Goal: Task Accomplishment & Management: Use online tool/utility

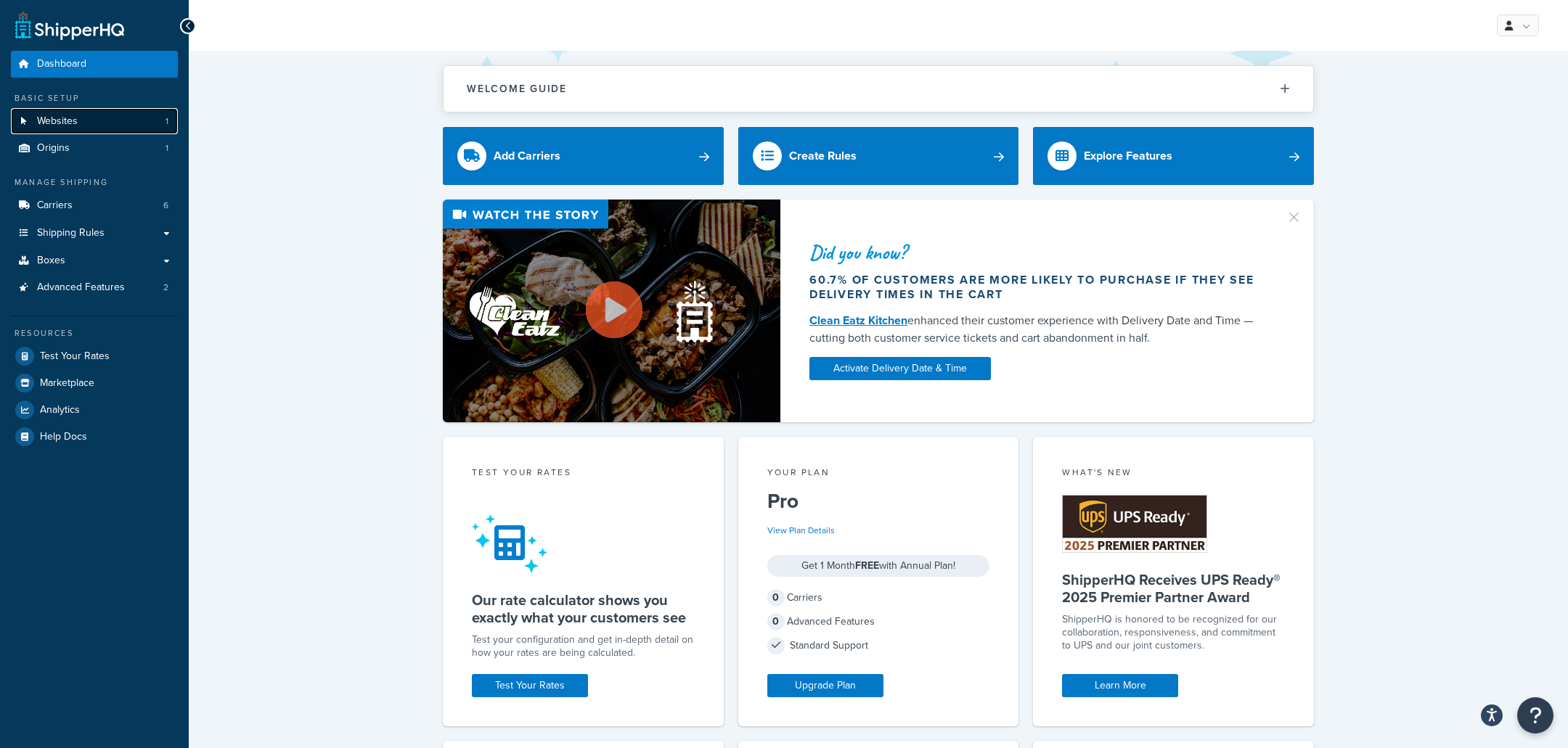
click at [124, 113] on link "Websites 1" at bounding box center [94, 121] width 167 height 27
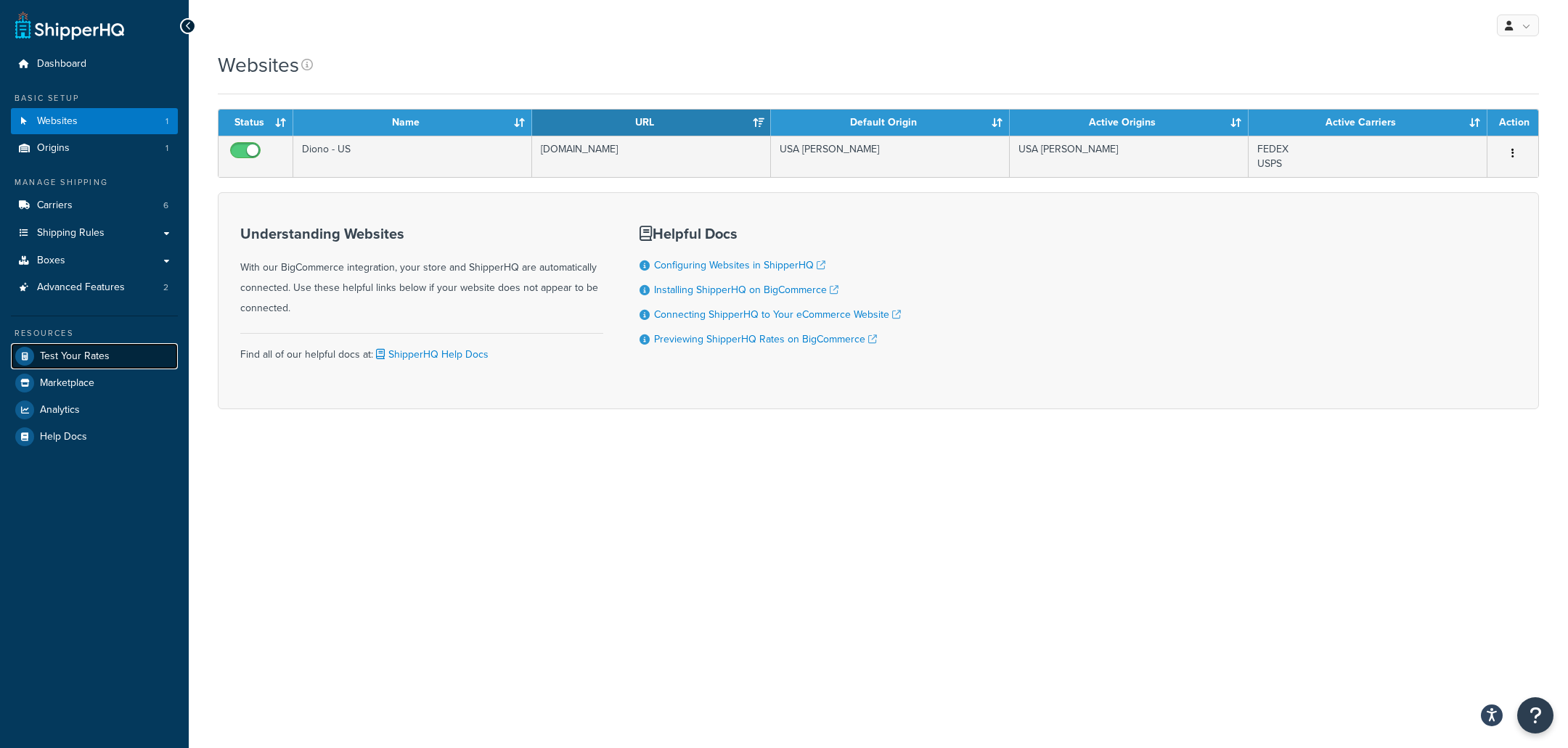
click at [124, 345] on link "Test Your Rates" at bounding box center [94, 356] width 167 height 26
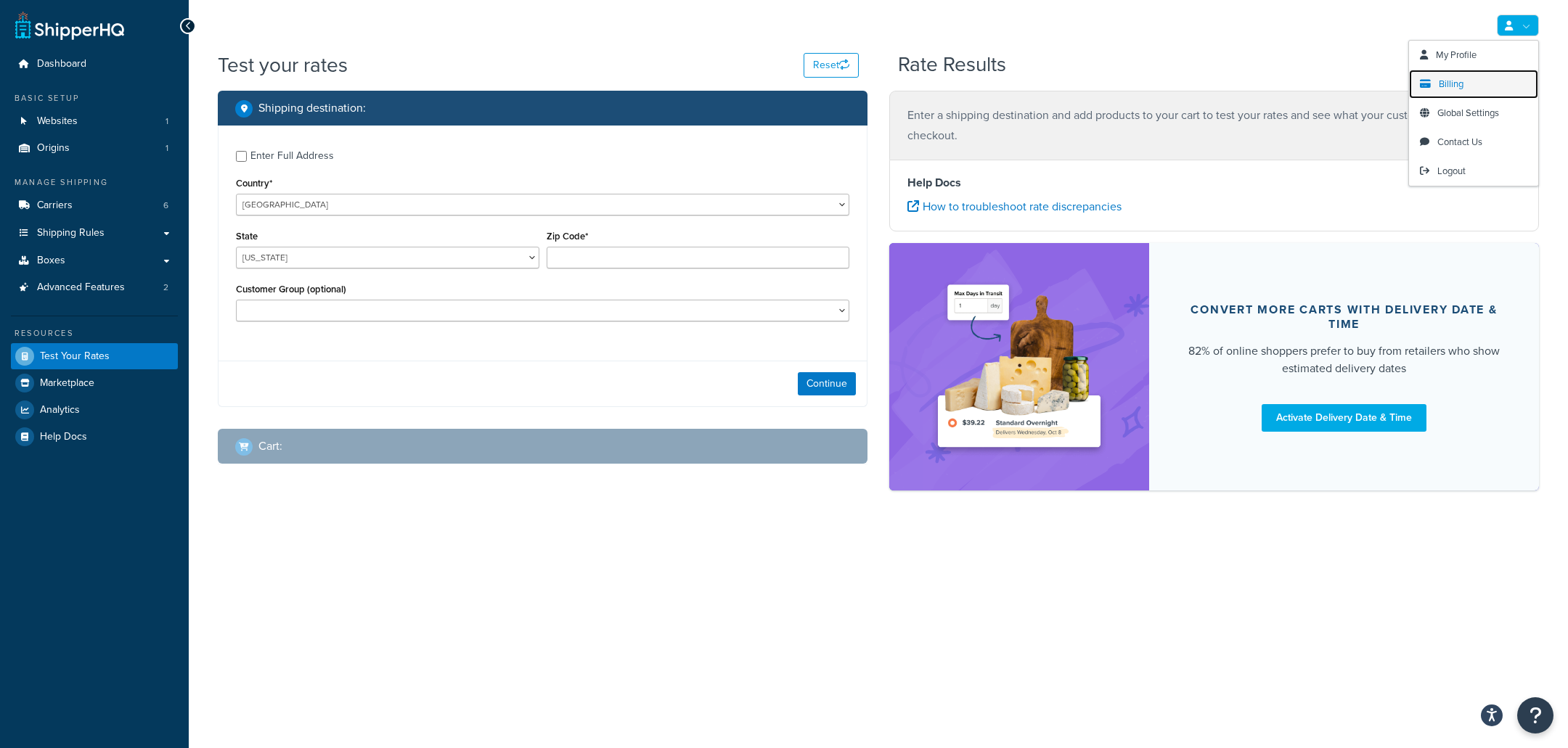
click at [1462, 86] on span "Billing" at bounding box center [1451, 84] width 25 height 14
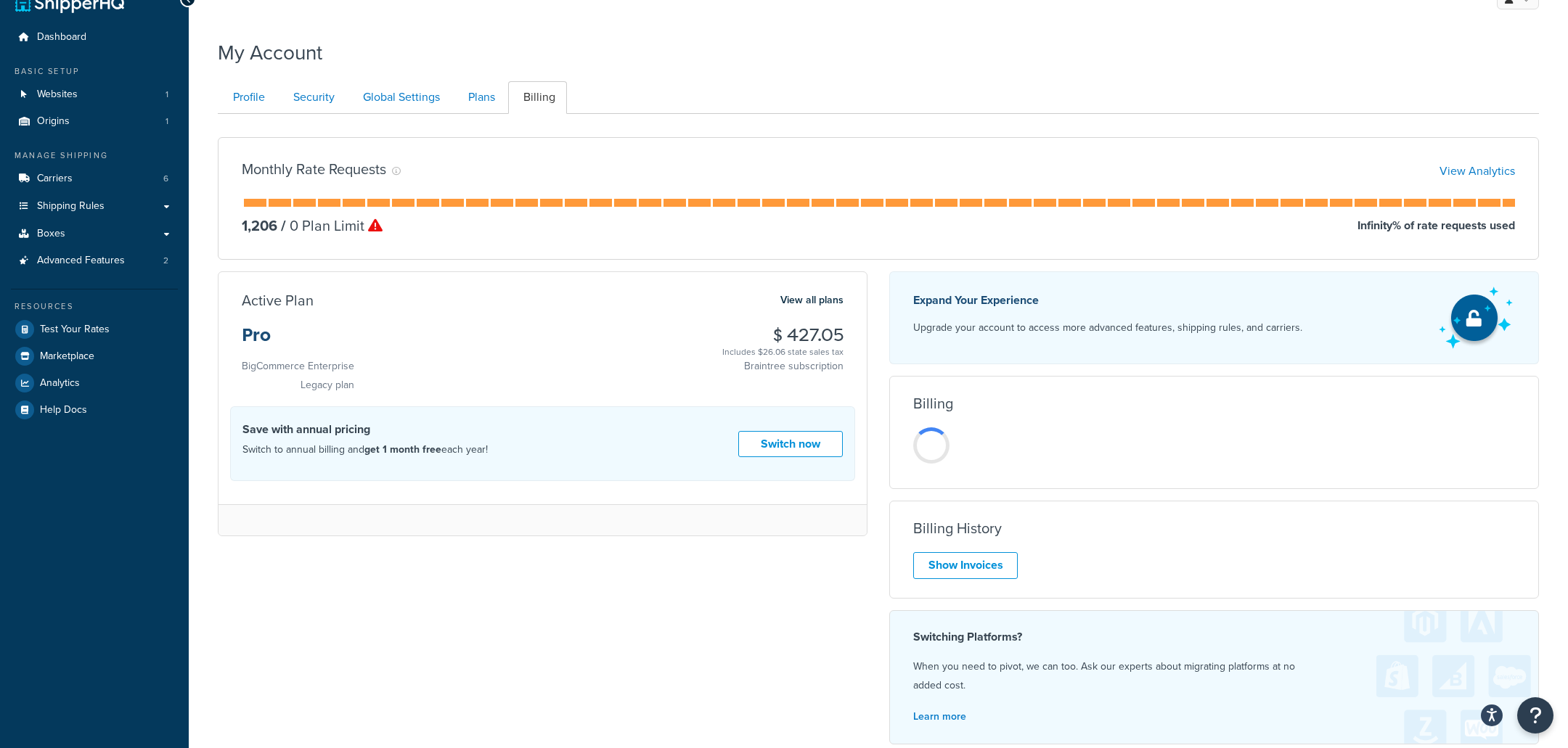
scroll to position [31, 0]
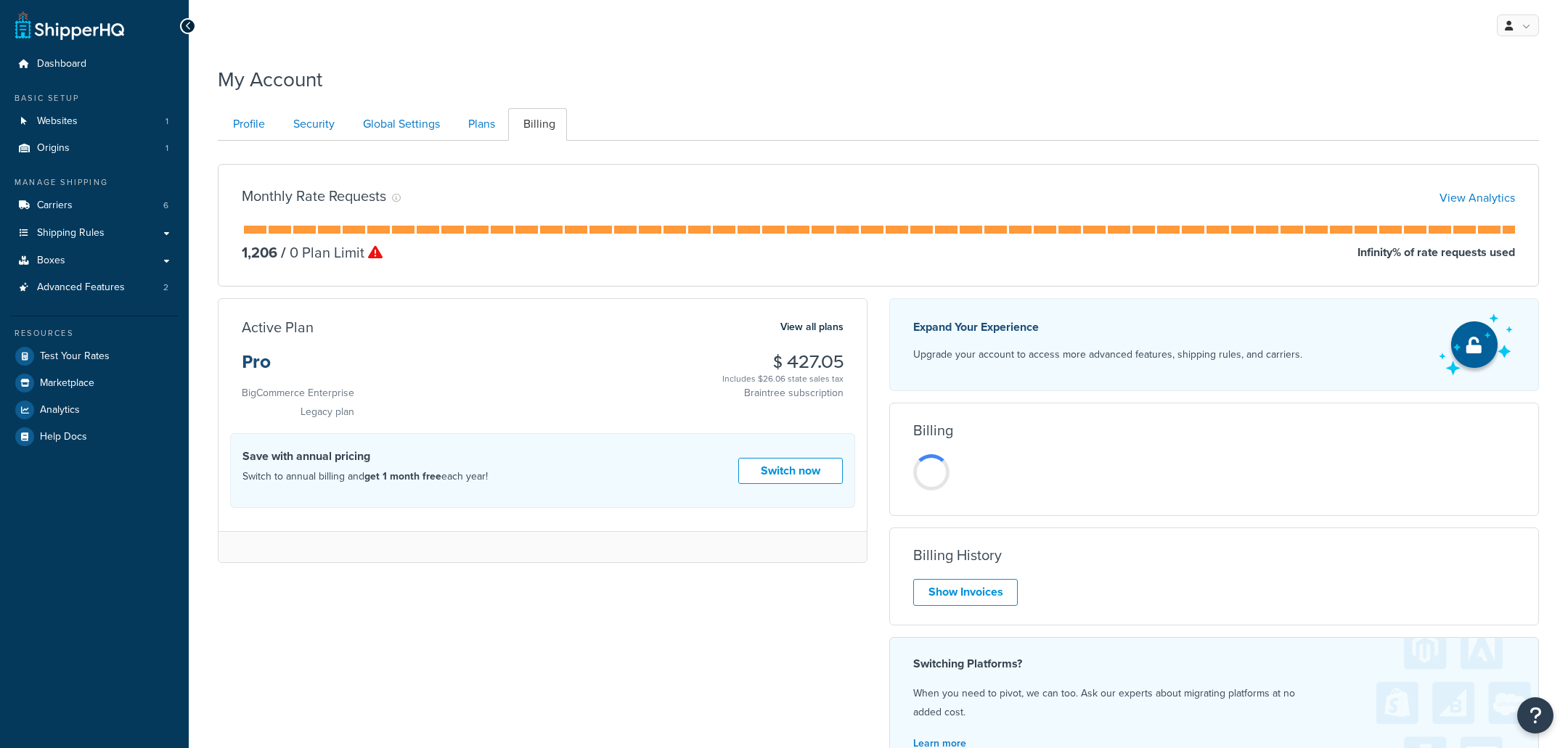
scroll to position [31, 0]
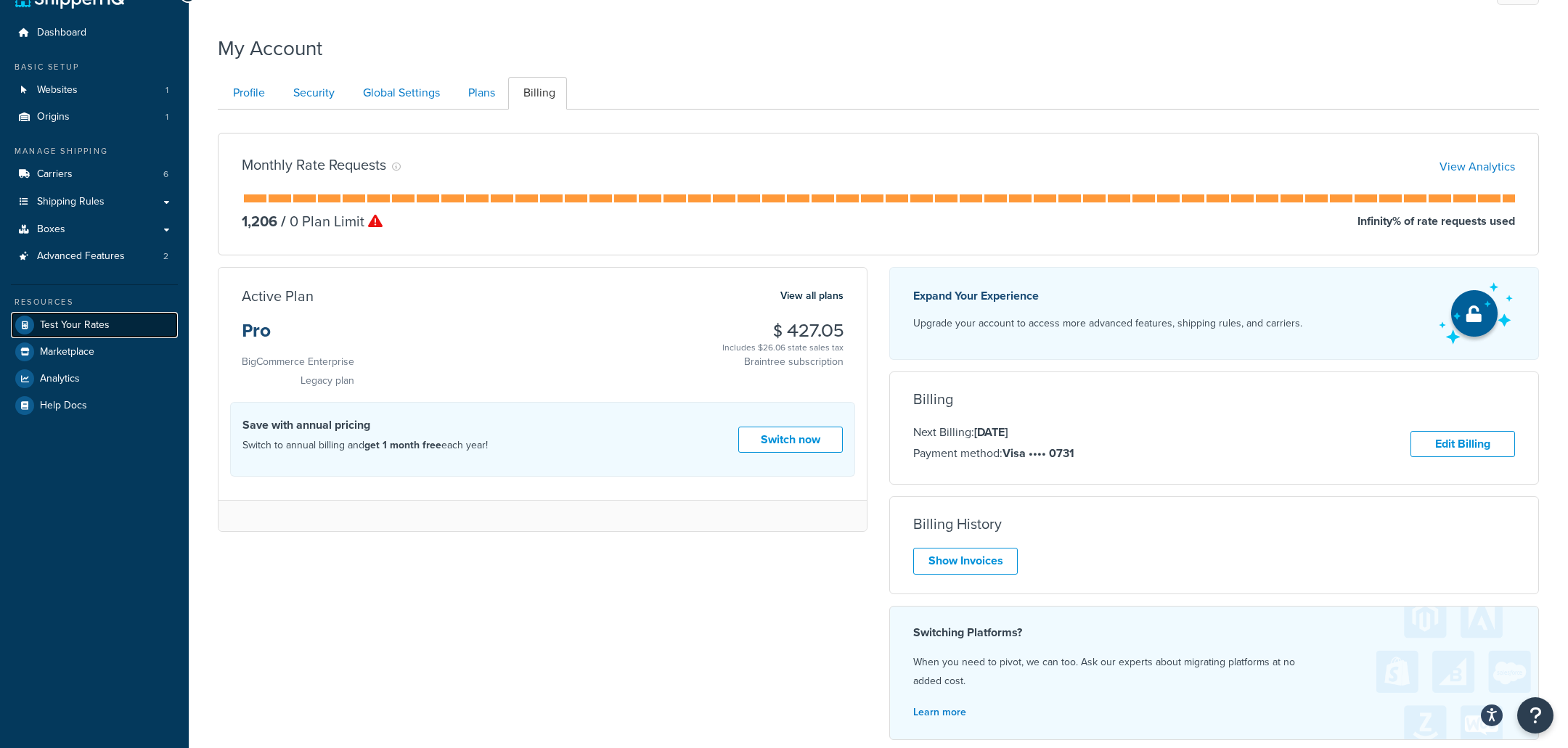
click at [143, 326] on link "Test Your Rates" at bounding box center [94, 326] width 167 height 26
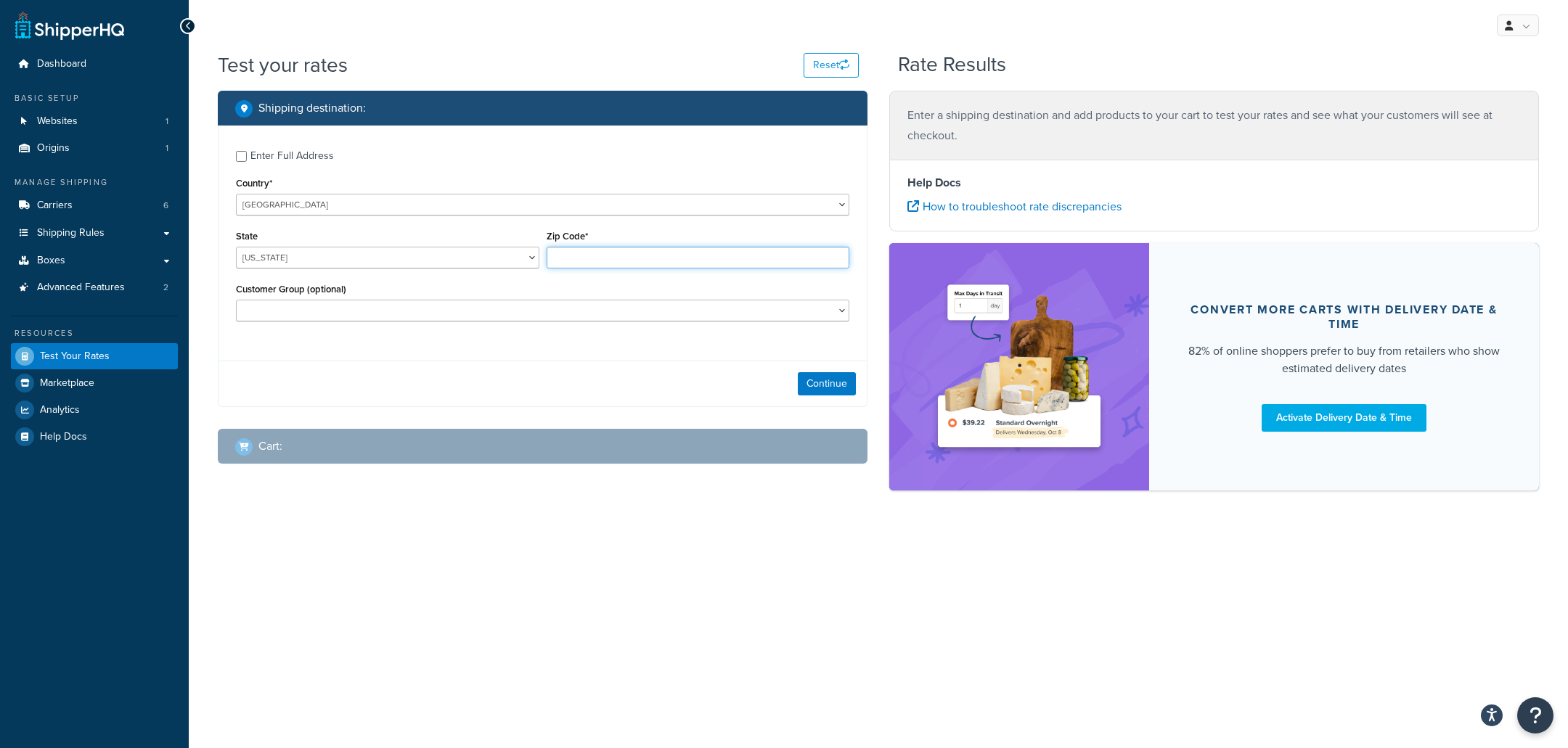
click at [667, 256] on input "Zip Code*" at bounding box center [698, 258] width 304 height 22
type input "35005"
click at [842, 375] on button "Continue" at bounding box center [826, 384] width 58 height 24
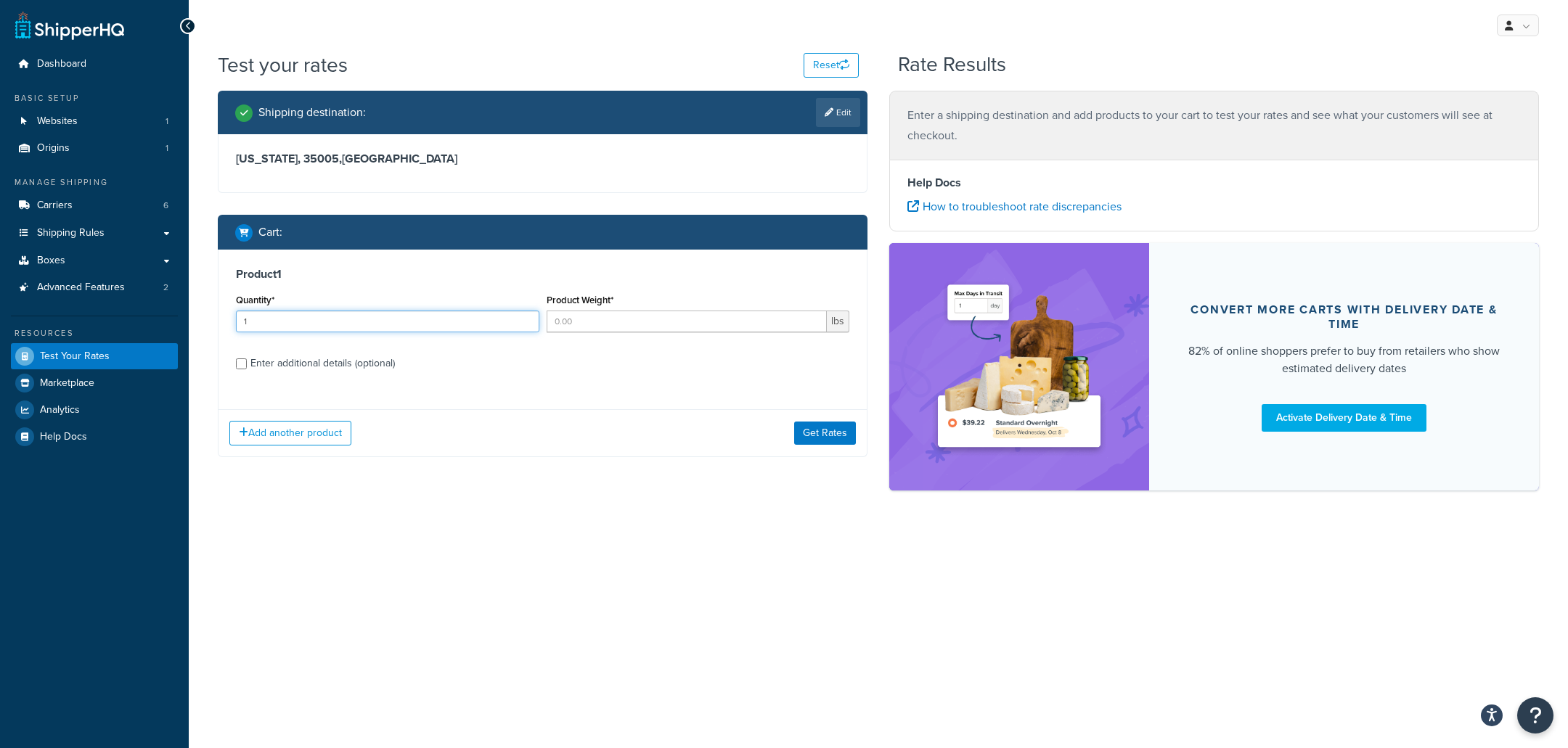
click at [431, 316] on input "1" at bounding box center [387, 322] width 304 height 22
type input "1"
click at [819, 433] on button "Get Rates" at bounding box center [825, 434] width 62 height 24
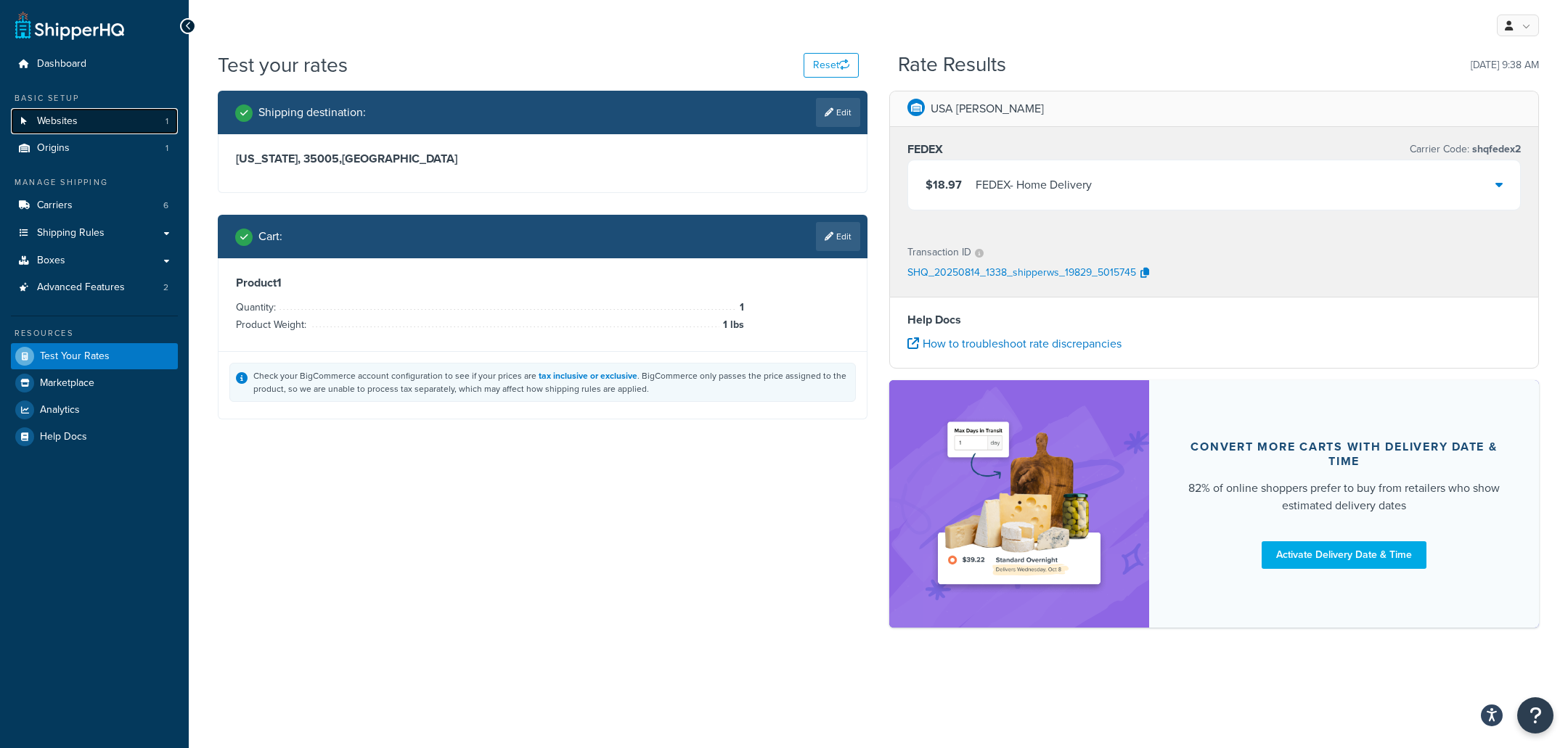
click at [118, 128] on link "Websites 1" at bounding box center [94, 121] width 167 height 27
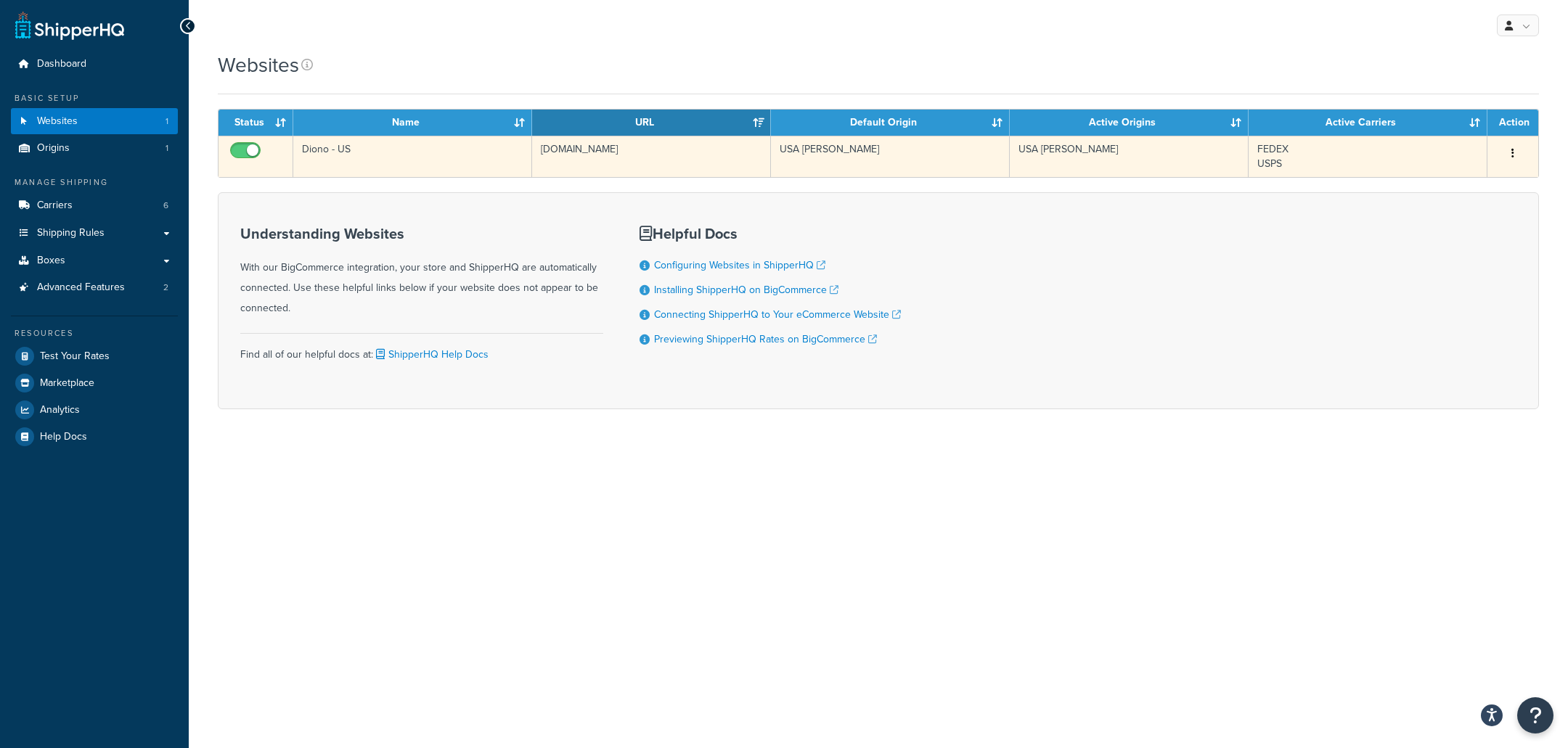
click at [624, 167] on td "diono-us.mybigcommerce.com" at bounding box center [651, 157] width 239 height 41
